Goal: Task Accomplishment & Management: Manage account settings

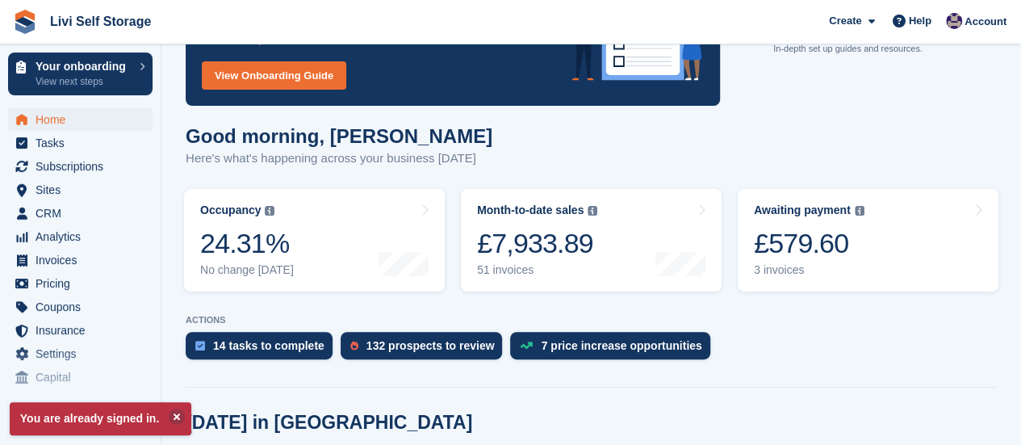
scroll to position [242, 0]
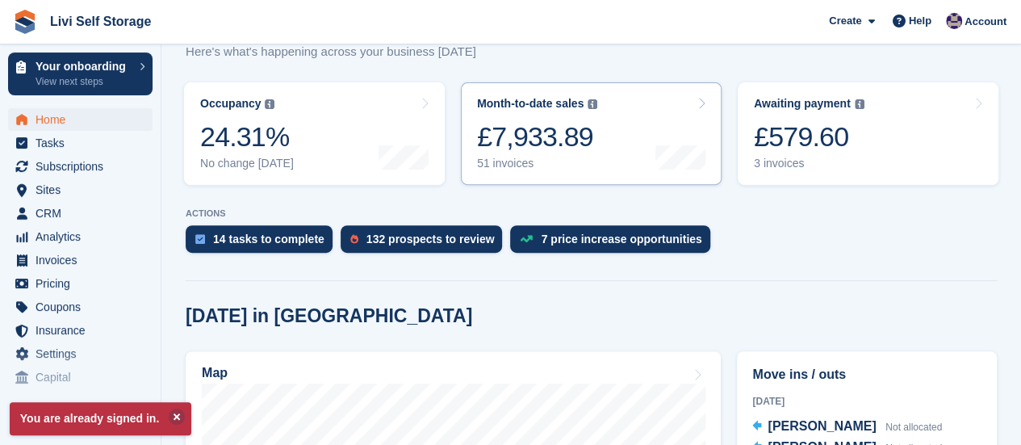
click at [498, 169] on div "51 invoices" at bounding box center [537, 164] width 120 height 14
click at [789, 147] on div "£579.60" at bounding box center [809, 136] width 111 height 33
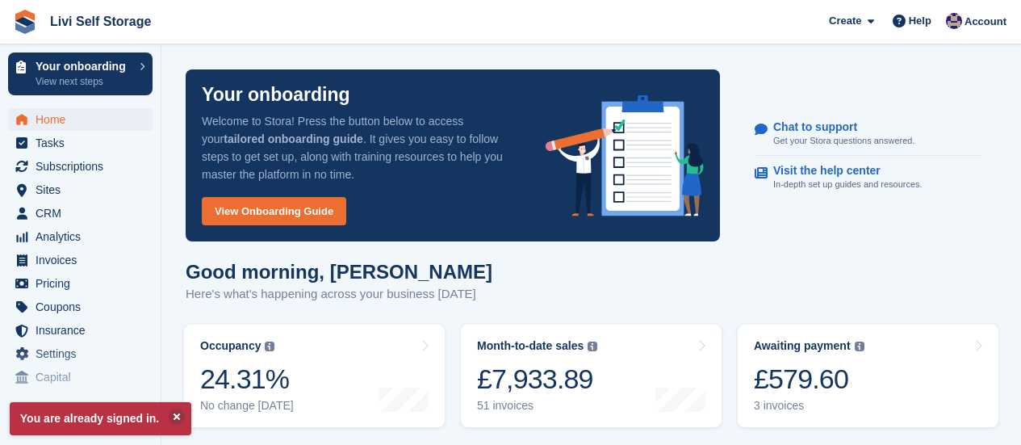
scroll to position [242, 0]
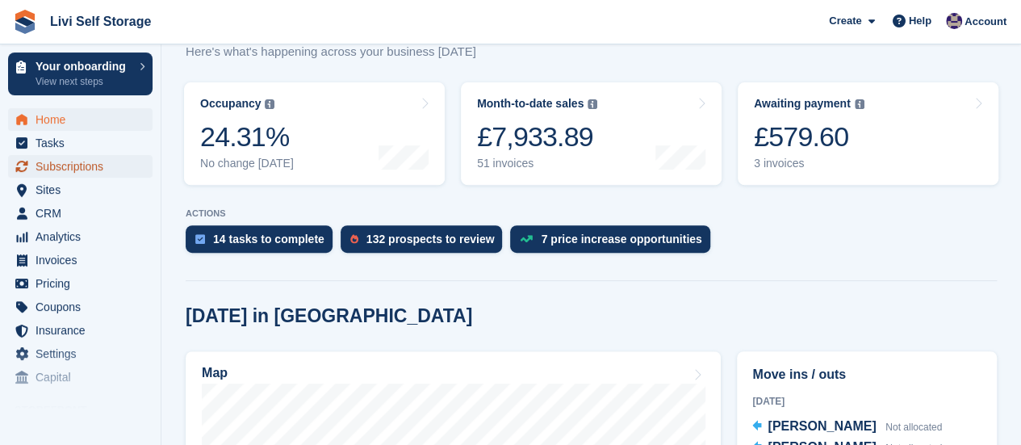
click at [87, 170] on span "Subscriptions" at bounding box center [84, 166] width 97 height 23
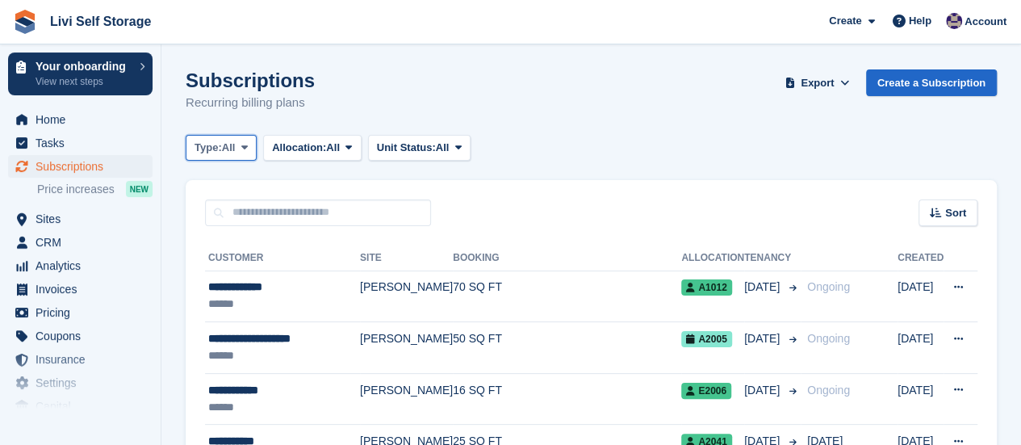
click at [251, 146] on span at bounding box center [244, 147] width 13 height 13
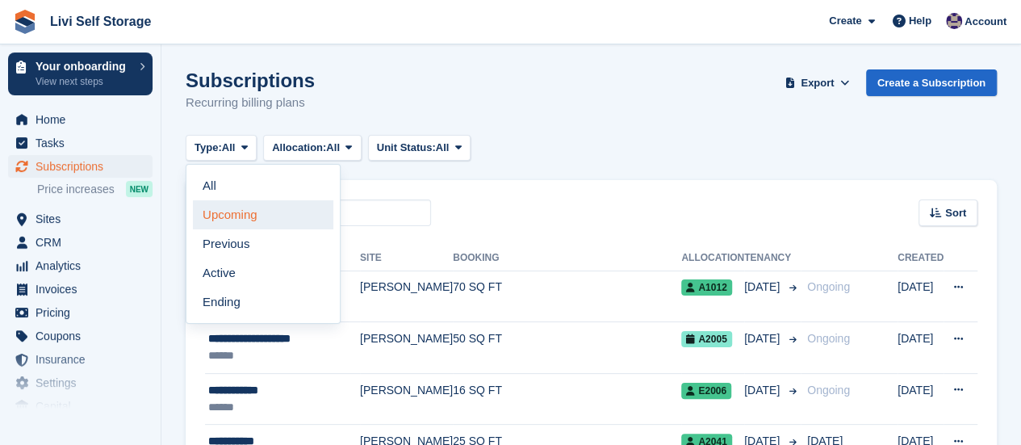
click at [241, 212] on link "Upcoming" at bounding box center [263, 214] width 140 height 29
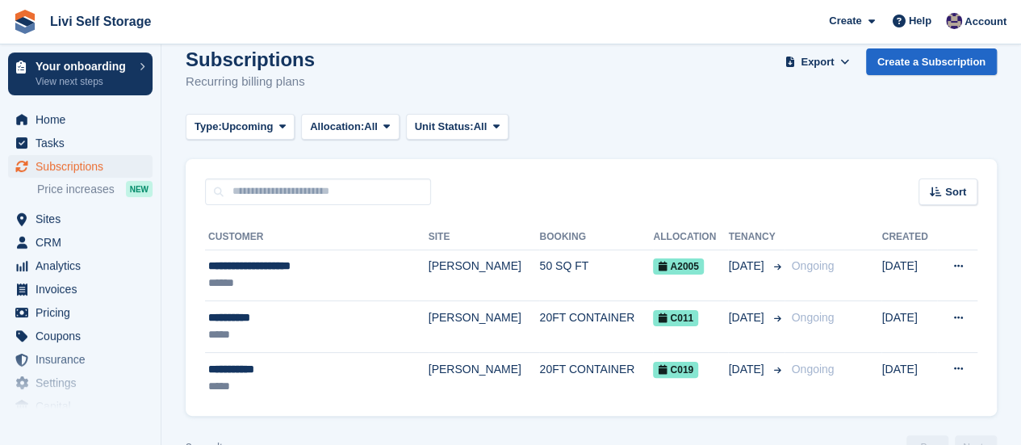
scroll to position [59, 0]
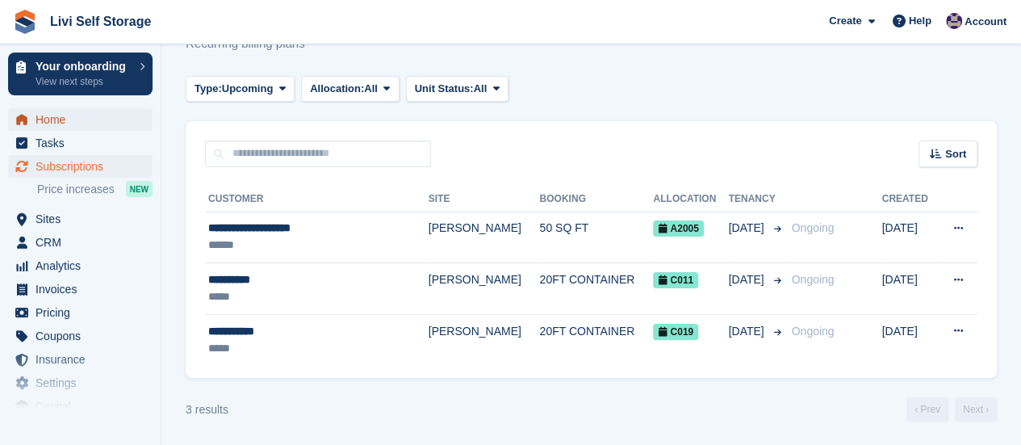
click at [60, 117] on span "Home" at bounding box center [84, 119] width 97 height 23
